Goal: Task Accomplishment & Management: Use online tool/utility

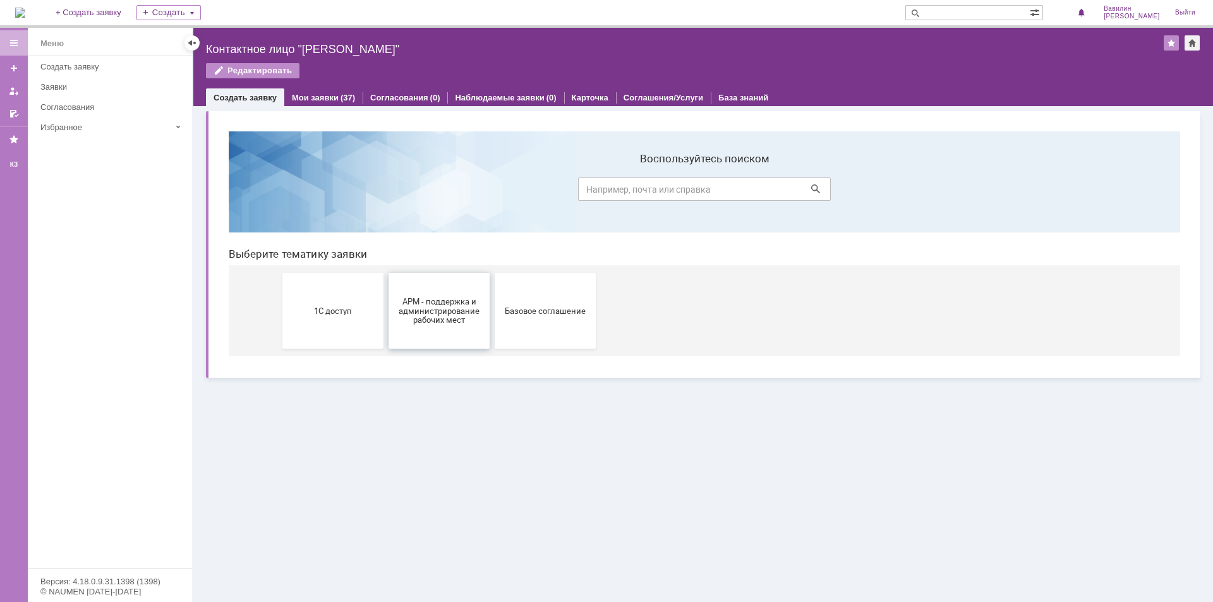
click at [450, 334] on button "АРМ - поддержка и администрирование рабочих мест" at bounding box center [439, 311] width 101 height 76
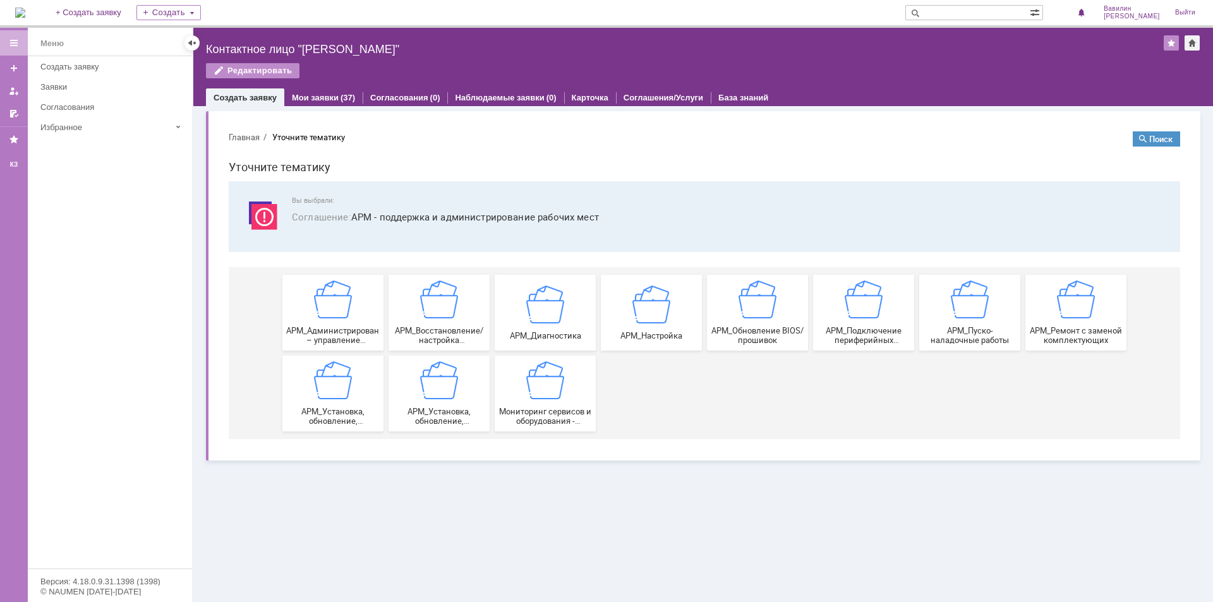
click at [641, 325] on div "АРМ_Настройка" at bounding box center [652, 312] width 94 height 55
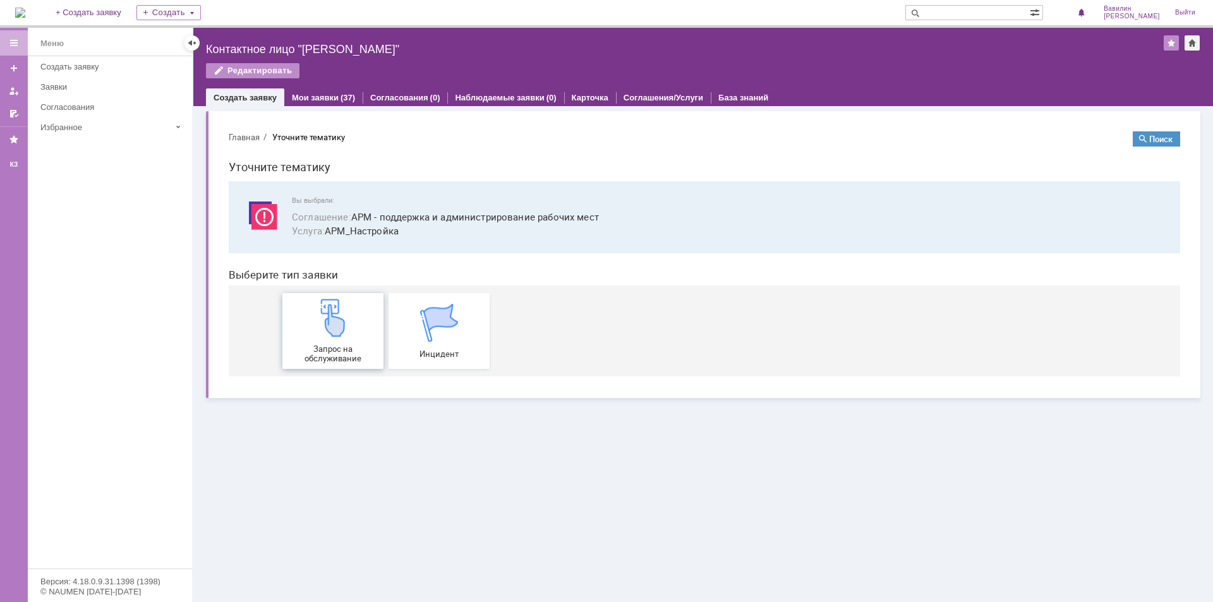
click at [318, 325] on img at bounding box center [333, 318] width 38 height 38
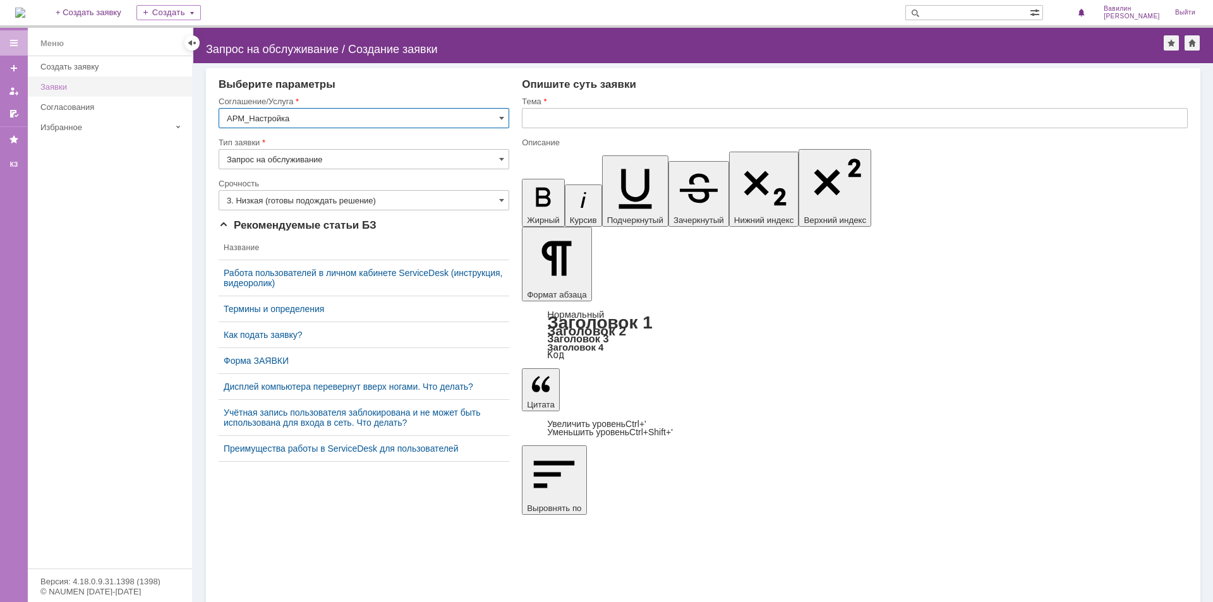
click at [83, 83] on div "Заявки" at bounding box center [112, 86] width 144 height 9
